Goal: Information Seeking & Learning: Learn about a topic

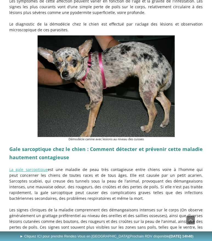
scroll to position [767, 0]
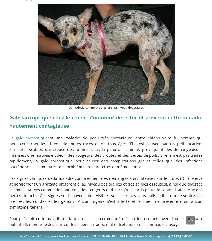
click at [36, 135] on link "La gale sarcoptique" at bounding box center [28, 137] width 39 height 5
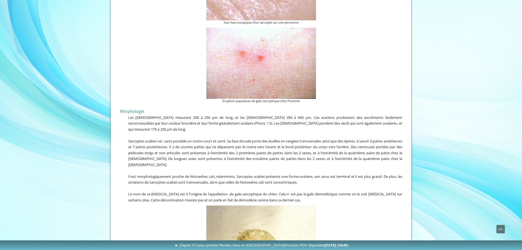
scroll to position [247, 0]
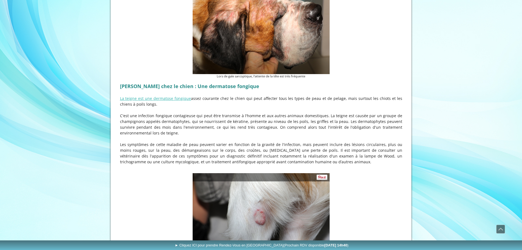
scroll to position [922, 0]
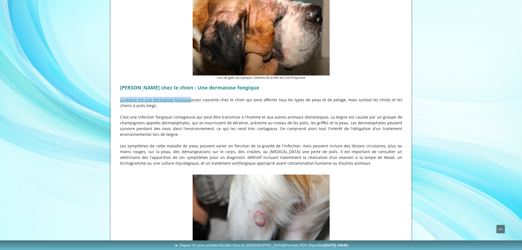
drag, startPoint x: 119, startPoint y: 84, endPoint x: 187, endPoint y: 85, distance: 68.5
click at [187, 85] on div "Teigne chez le chien : Une dermatose fongique La teigne est une dermatose fongi…" at bounding box center [261, 127] width 285 height 92
copy link "La teigne est une dermatose fongique"
